Goal: Task Accomplishment & Management: Use online tool/utility

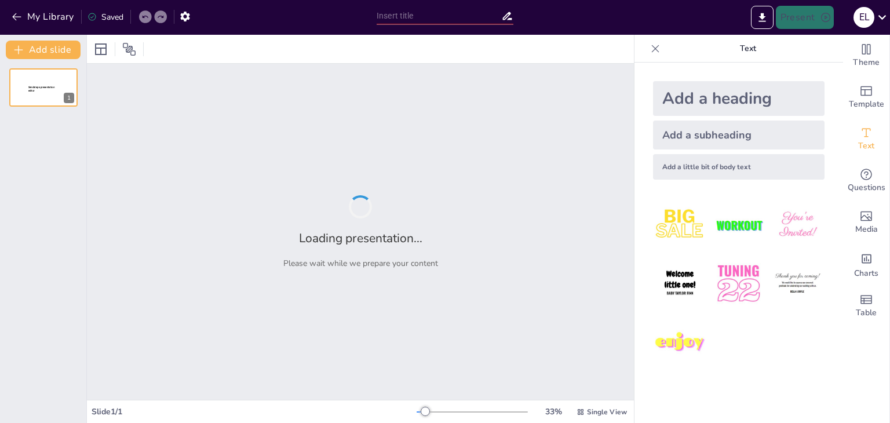
type input "Causas y Consecuencias de la Escasez del Agua"
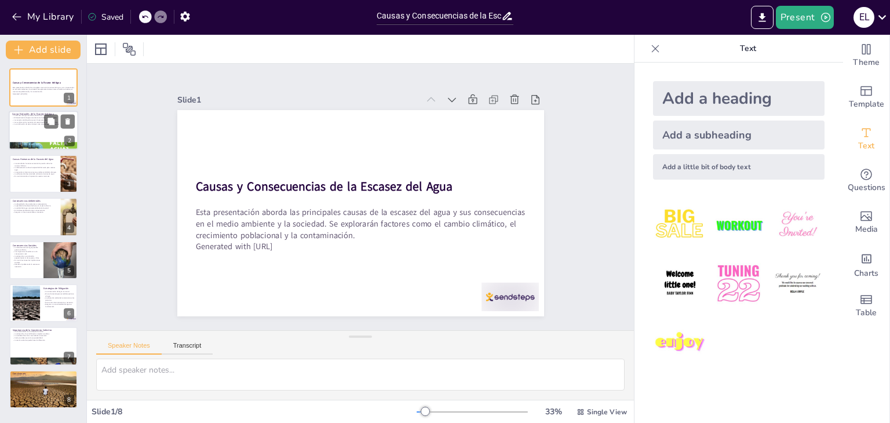
click at [49, 133] on div at bounding box center [44, 130] width 70 height 39
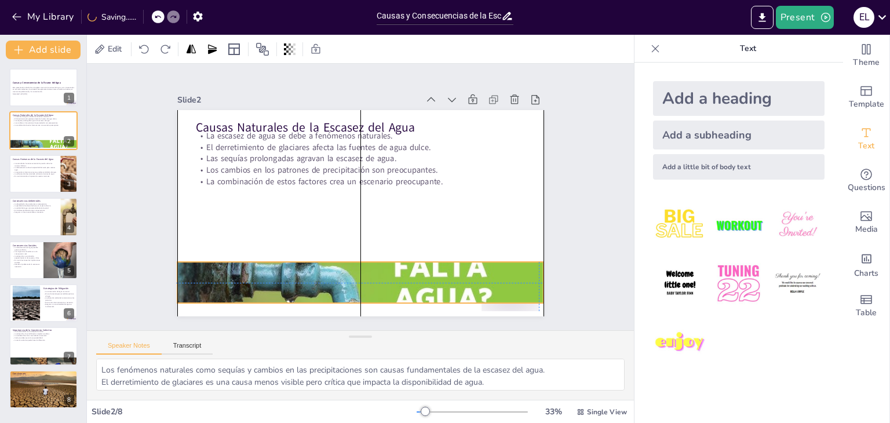
drag, startPoint x: 282, startPoint y: 298, endPoint x: 281, endPoint y: 285, distance: 13.4
click at [281, 285] on div at bounding box center [360, 283] width 367 height 206
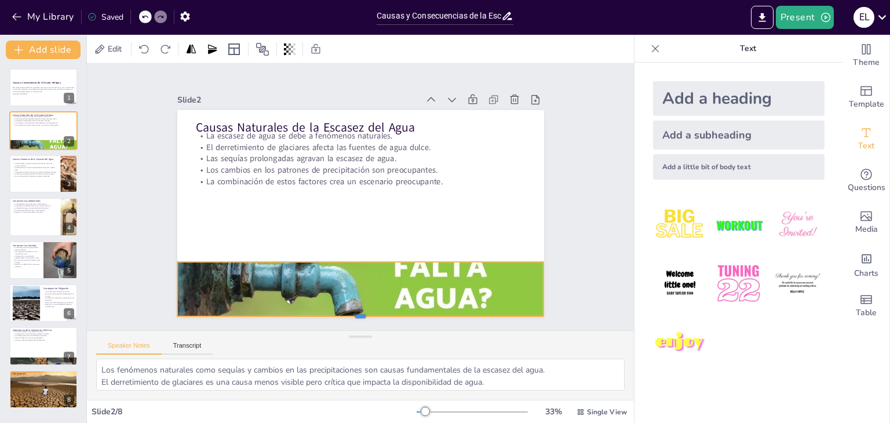
drag, startPoint x: 353, startPoint y: 300, endPoint x: 353, endPoint y: 313, distance: 13.3
click at [353, 317] on div at bounding box center [360, 321] width 367 height 9
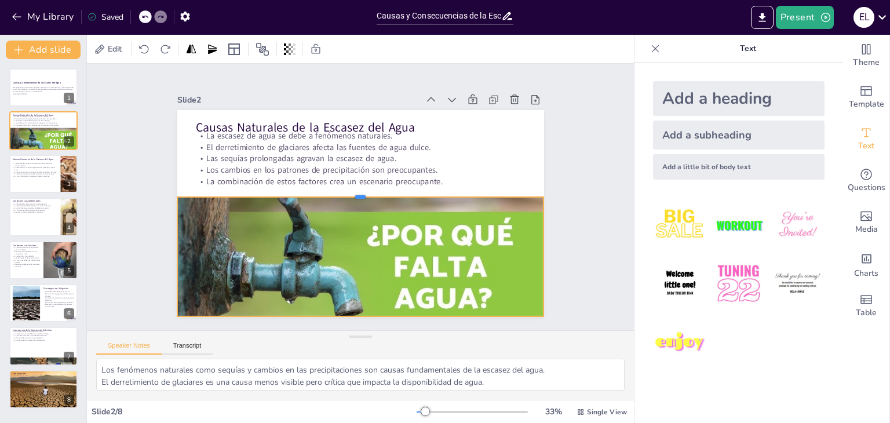
drag, startPoint x: 350, startPoint y: 256, endPoint x: 356, endPoint y: 191, distance: 65.2
click at [356, 191] on div at bounding box center [360, 192] width 367 height 9
click at [37, 174] on p "La urbanización descontrolada contamina fuentes de agua." at bounding box center [34, 174] width 45 height 2
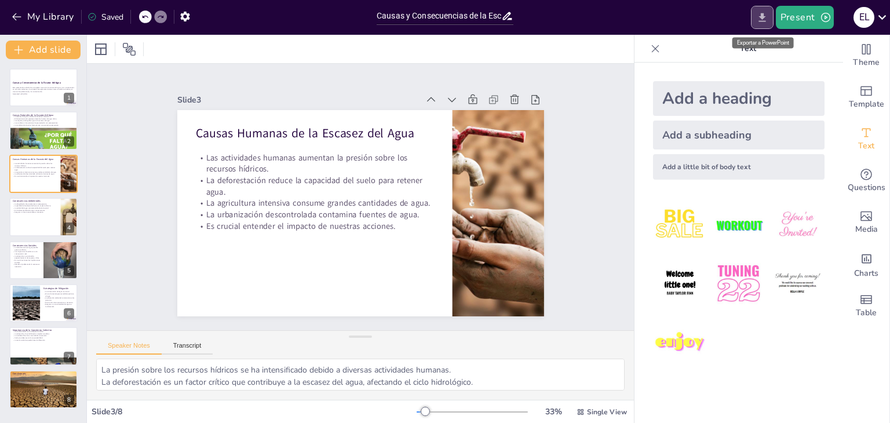
click at [762, 18] on icon "Export to PowerPoint" at bounding box center [762, 17] width 7 height 9
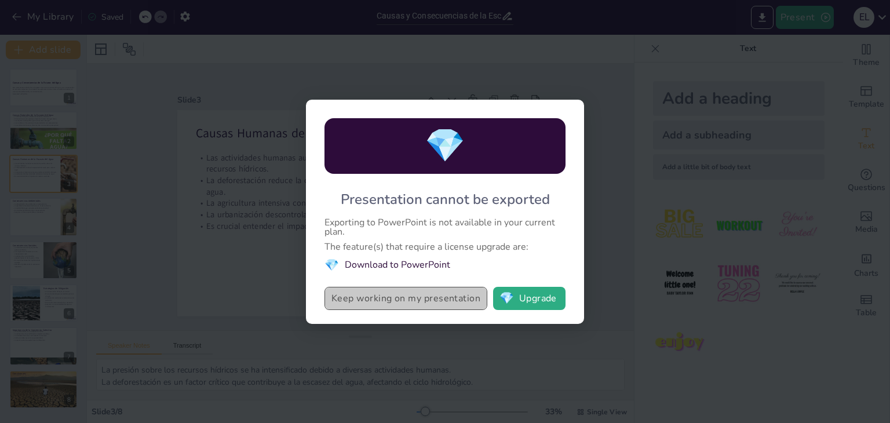
click at [413, 309] on button "Keep working on my presentation" at bounding box center [406, 298] width 163 height 23
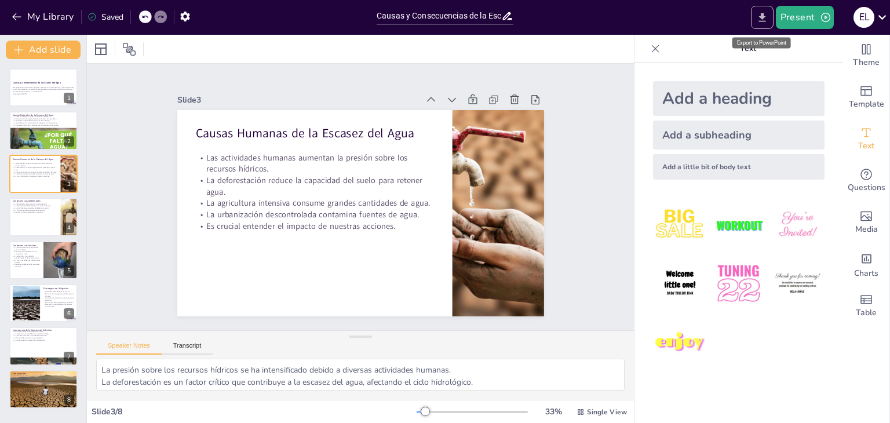
click at [758, 21] on icon "Export to PowerPoint" at bounding box center [762, 18] width 12 height 12
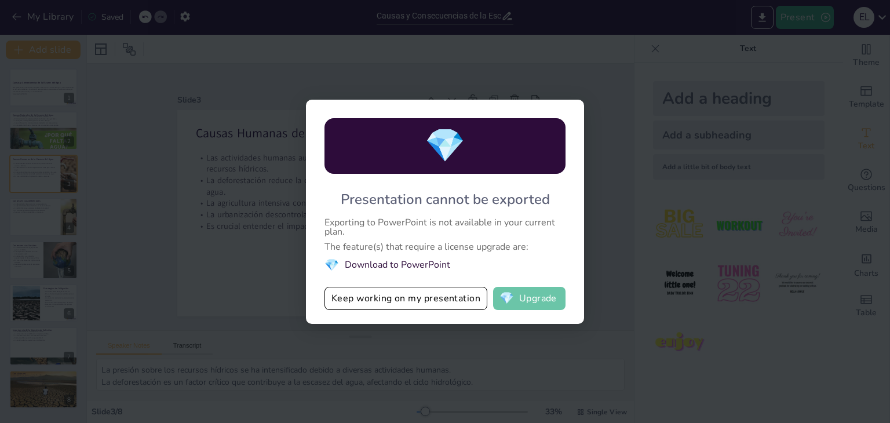
click at [545, 299] on button "💎 Upgrade" at bounding box center [529, 298] width 72 height 23
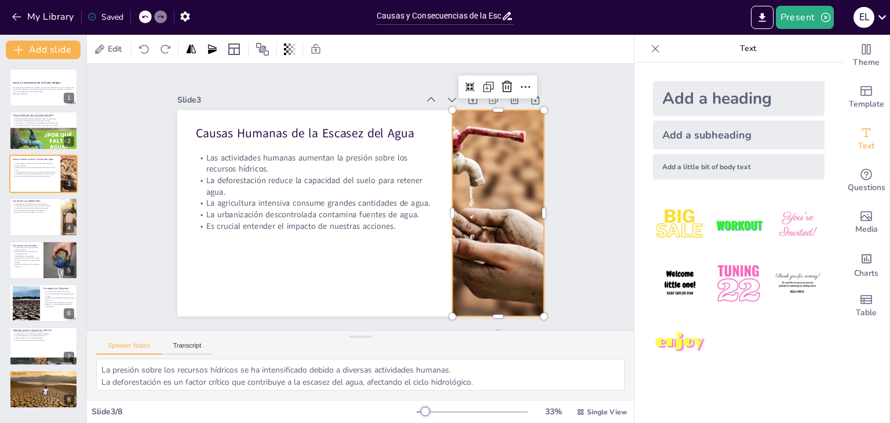
click at [505, 156] on div at bounding box center [498, 213] width 310 height 206
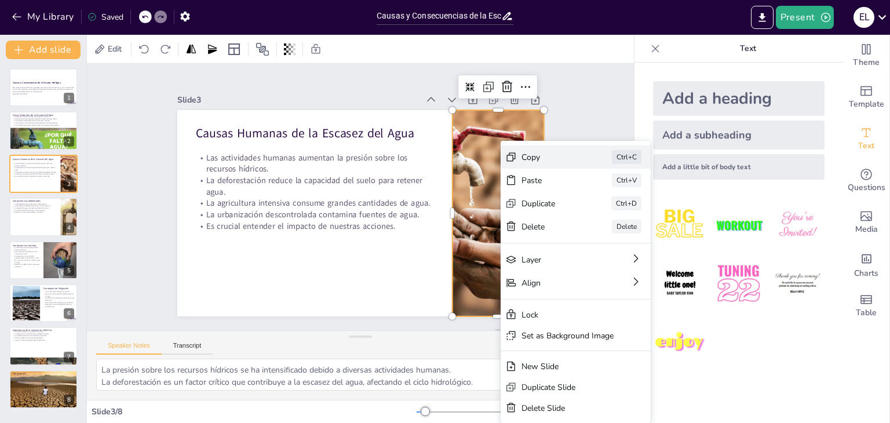
click at [604, 241] on div "Copy" at bounding box center [633, 249] width 59 height 17
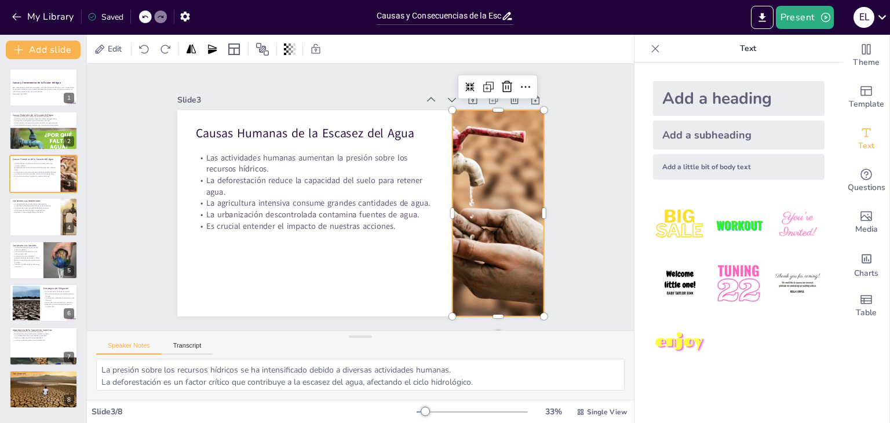
click at [503, 147] on div at bounding box center [498, 213] width 310 height 206
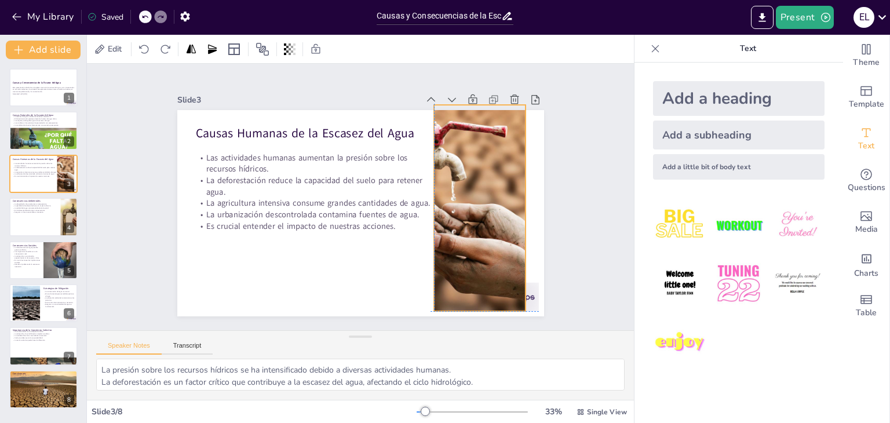
drag, startPoint x: 474, startPoint y: 219, endPoint x: 452, endPoint y: 212, distance: 22.4
click at [452, 212] on div at bounding box center [480, 208] width 310 height 206
click at [552, 86] on div "Slide 1 Causas y Consecuencias de la Escasez del Agua Esta presentación aborda …" at bounding box center [361, 197] width 432 height 239
click at [650, 48] on icon at bounding box center [656, 49] width 12 height 12
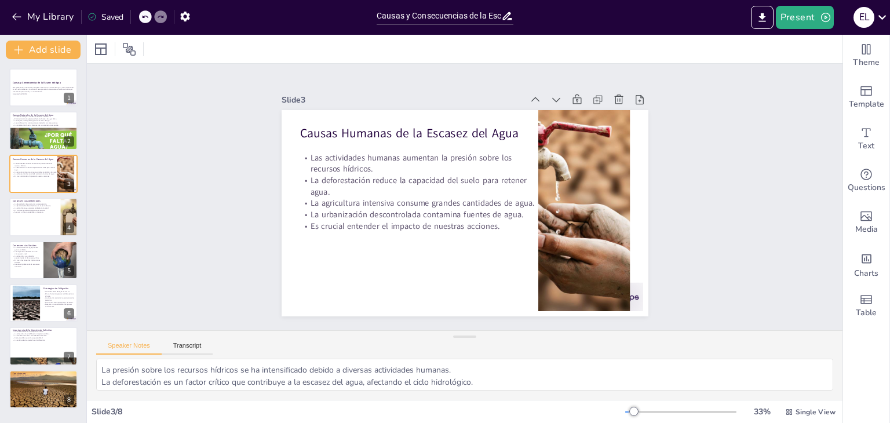
click at [755, 4] on div "Present E l" at bounding box center [704, 17] width 371 height 35
click at [758, 19] on icon "Export to PowerPoint" at bounding box center [762, 18] width 12 height 12
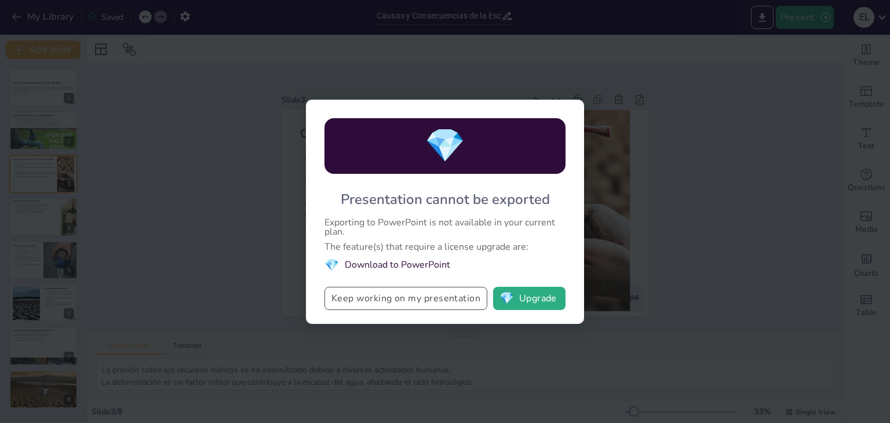
click at [446, 288] on button "Keep working on my presentation" at bounding box center [406, 298] width 163 height 23
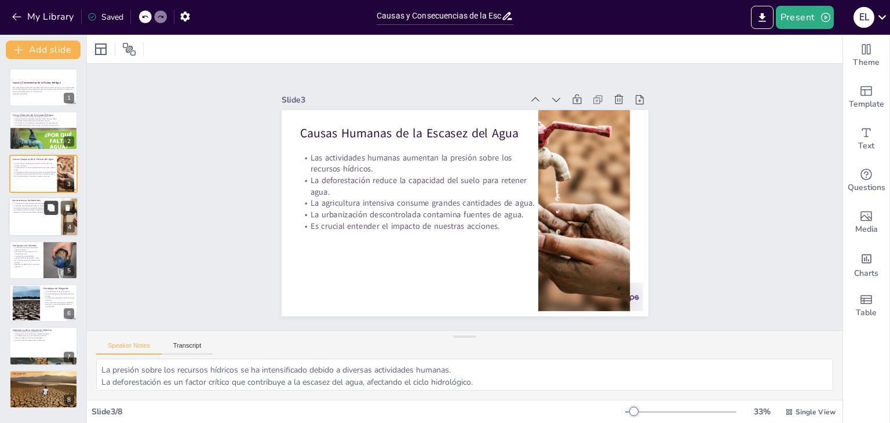
click at [48, 209] on icon at bounding box center [51, 208] width 8 height 8
type textarea "La degradación de ecosistemas afecta la estabilidad de los hábitats y la biodiv…"
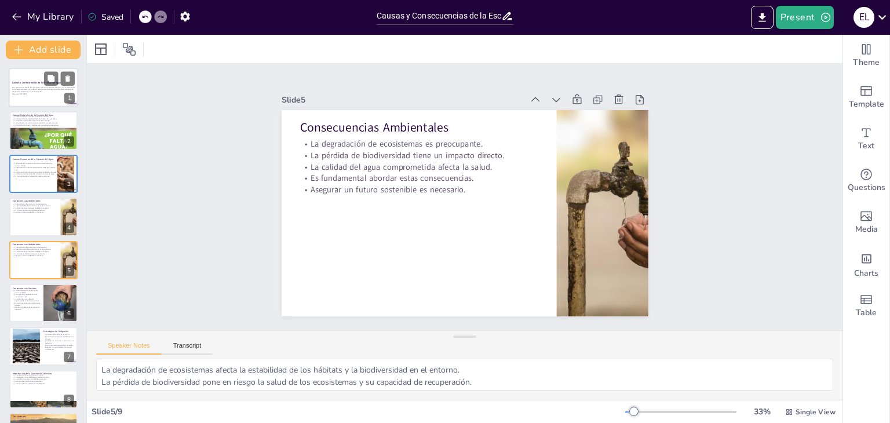
click at [40, 93] on p "Generated with [URL]" at bounding box center [43, 94] width 63 height 2
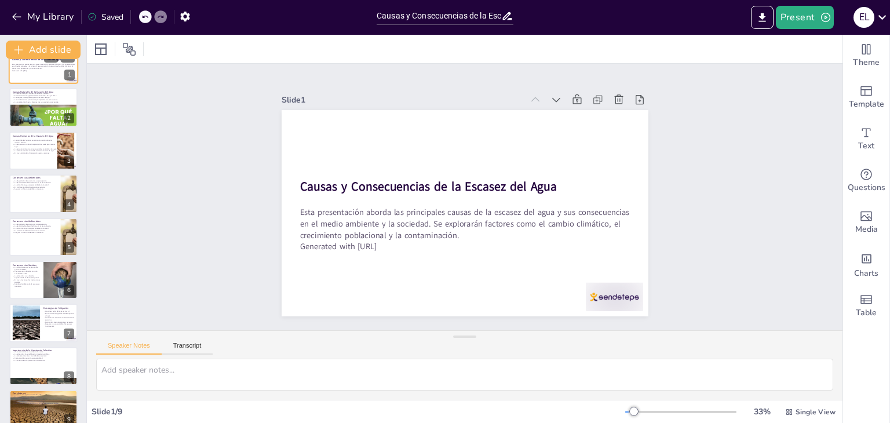
scroll to position [38, 0]
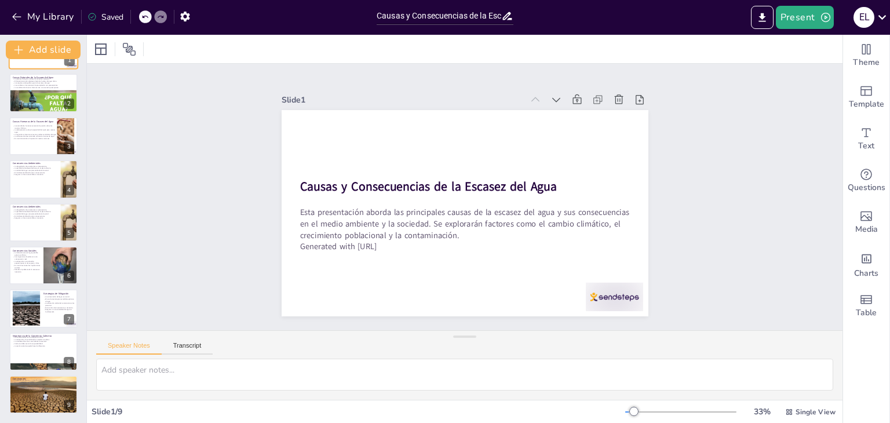
click at [40, 93] on div at bounding box center [43, 106] width 68 height 38
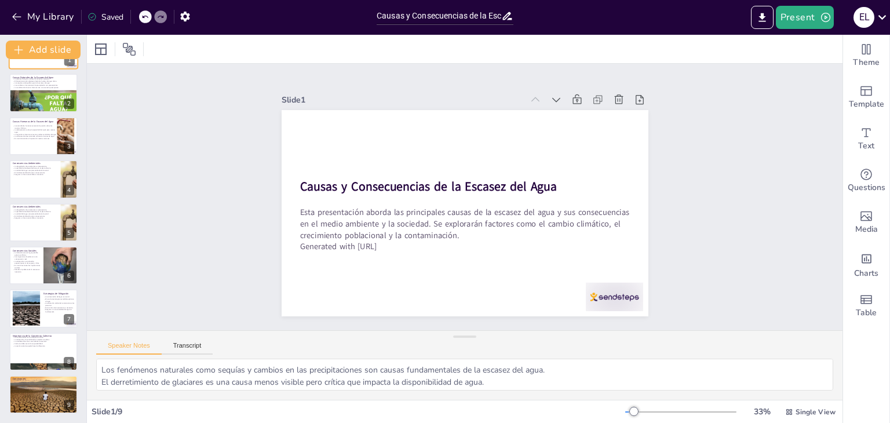
scroll to position [0, 0]
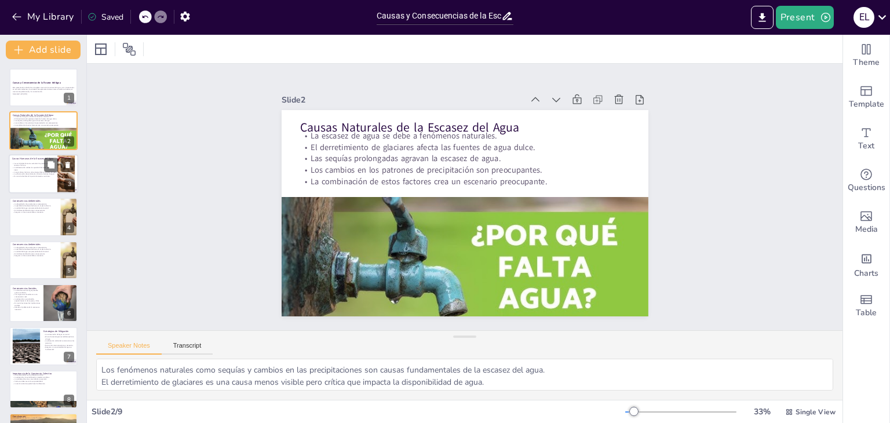
click at [34, 173] on p "La urbanización descontrolada contamina fuentes de agua." at bounding box center [34, 174] width 45 height 2
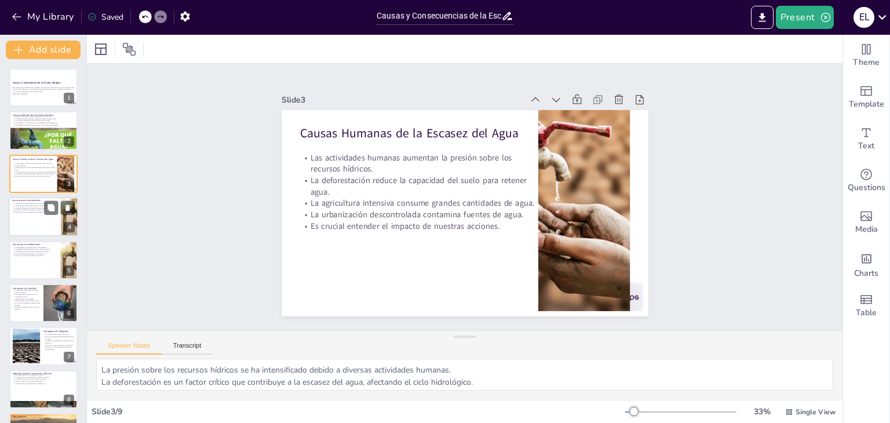
click at [43, 225] on div at bounding box center [44, 216] width 70 height 39
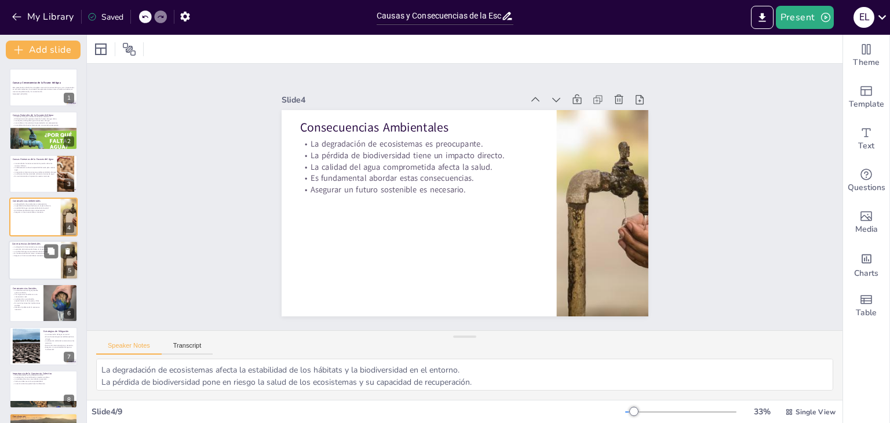
click at [34, 267] on div at bounding box center [44, 260] width 70 height 39
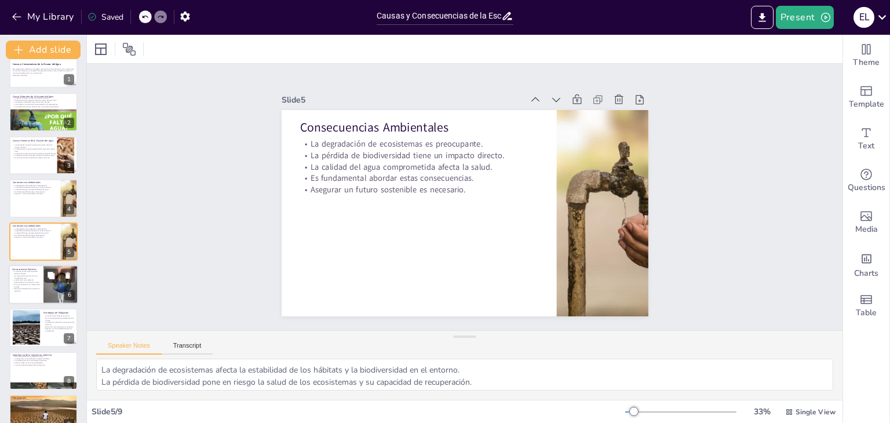
click at [34, 275] on p "Las migraciones forzadas son una consecuencia real." at bounding box center [26, 277] width 28 height 4
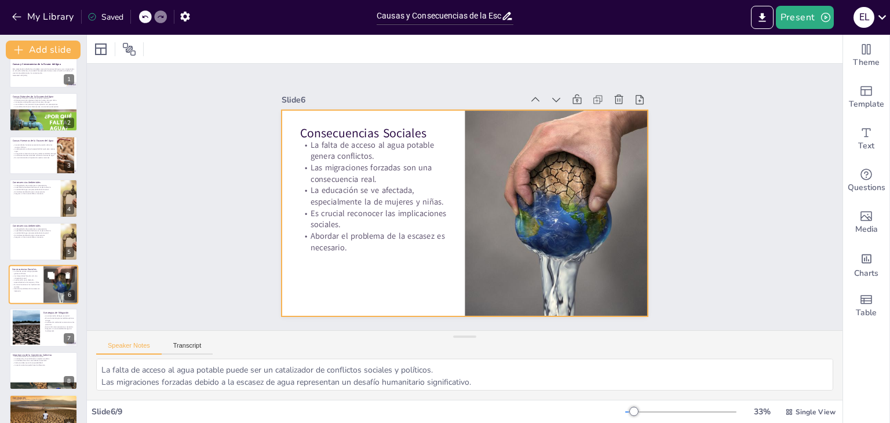
scroll to position [38, 0]
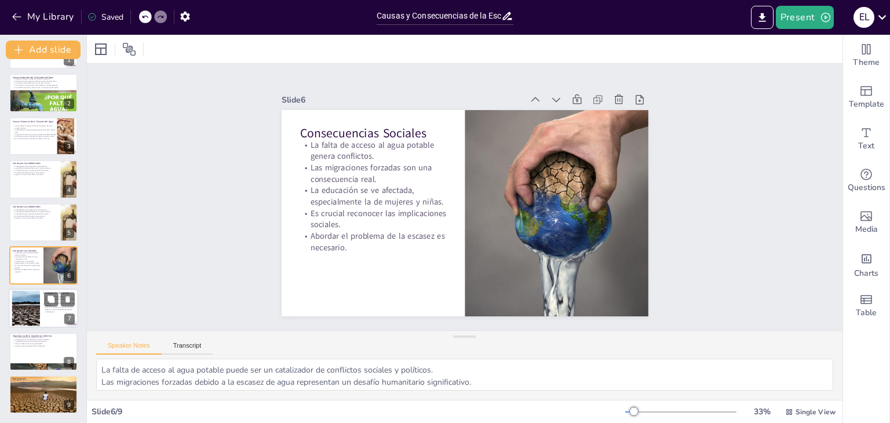
click at [33, 308] on div at bounding box center [26, 308] width 88 height 35
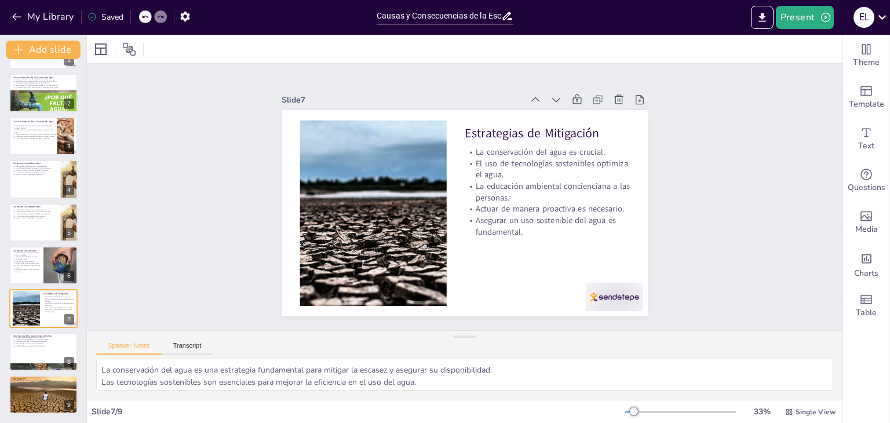
click at [43, 330] on div "Causas y Consecuencias de la Escasez del Agua Esta presentación aborda las prin…" at bounding box center [43, 222] width 86 height 383
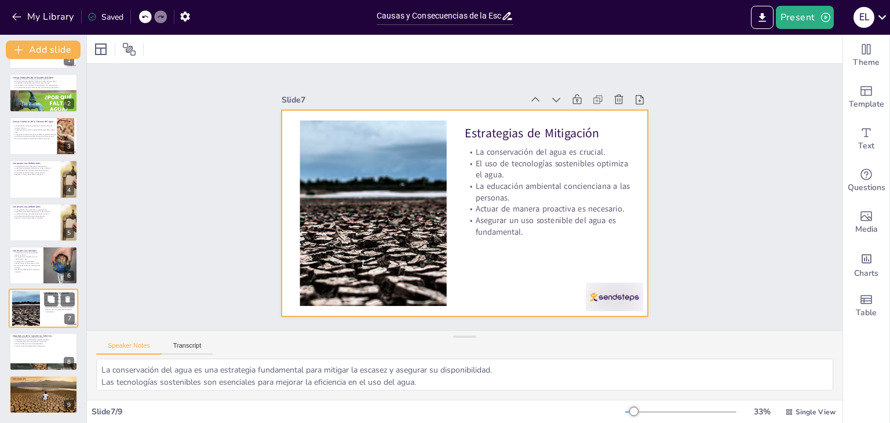
click at [49, 325] on div at bounding box center [44, 308] width 70 height 39
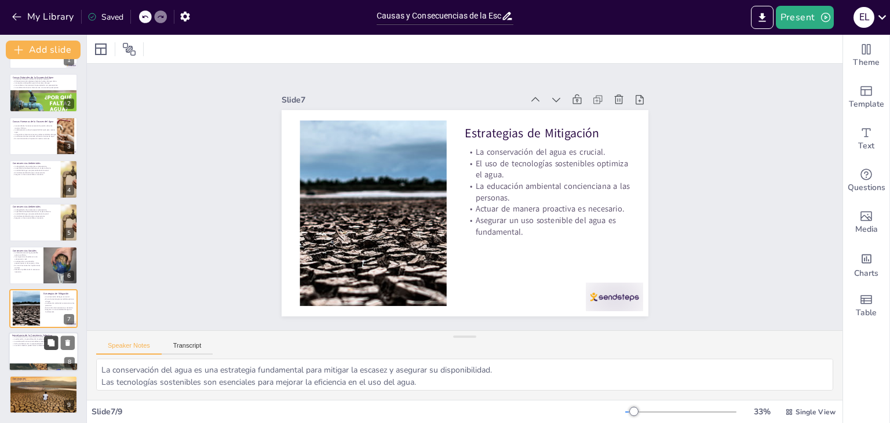
click at [49, 340] on icon at bounding box center [51, 342] width 7 height 7
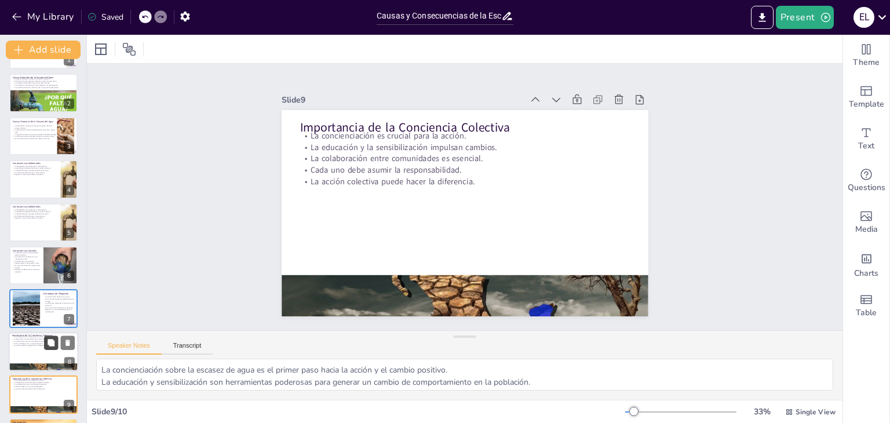
scroll to position [81, 0]
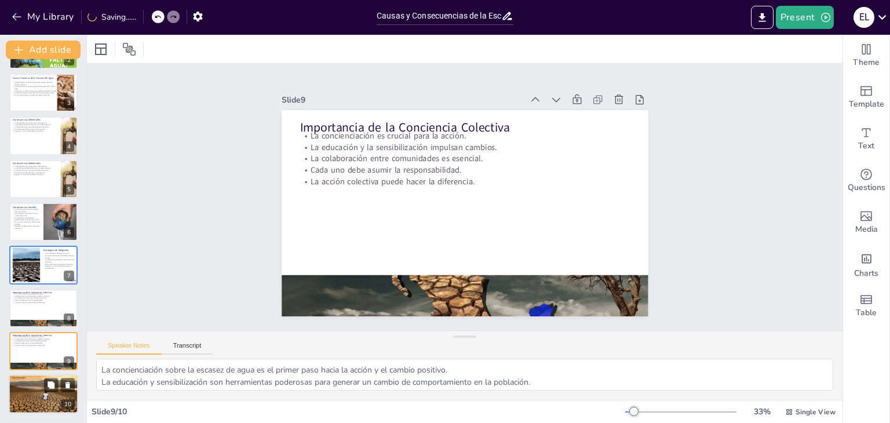
click at [43, 391] on div at bounding box center [44, 394] width 70 height 46
type textarea "La escasez del agua es un problema que trasciende fronteras y afecta a todos lo…"
